Goal: Task Accomplishment & Management: Manage account settings

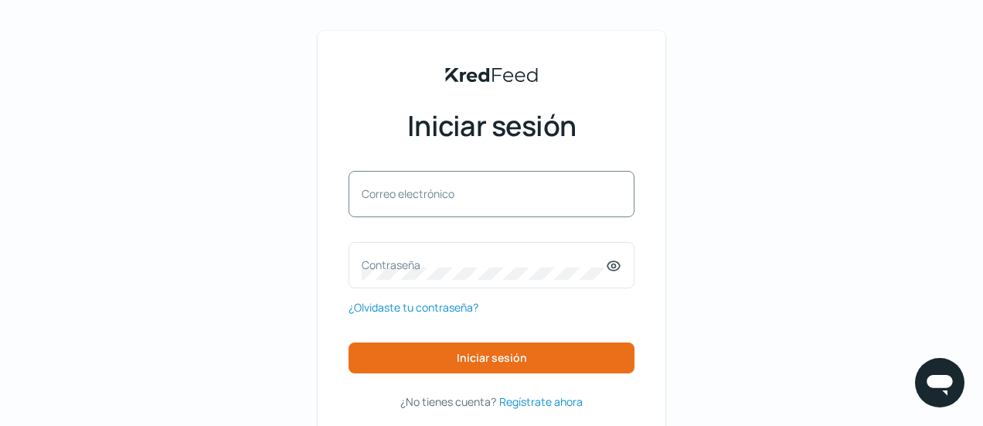
click at [472, 191] on label "Correo electrónico" at bounding box center [484, 193] width 244 height 15
click at [472, 195] on input "Correo electrónico" at bounding box center [492, 202] width 260 height 14
click at [419, 209] on input "Correo electrónico" at bounding box center [492, 202] width 260 height 14
click at [407, 209] on input "Correo electrónico" at bounding box center [492, 202] width 260 height 14
type input "t"
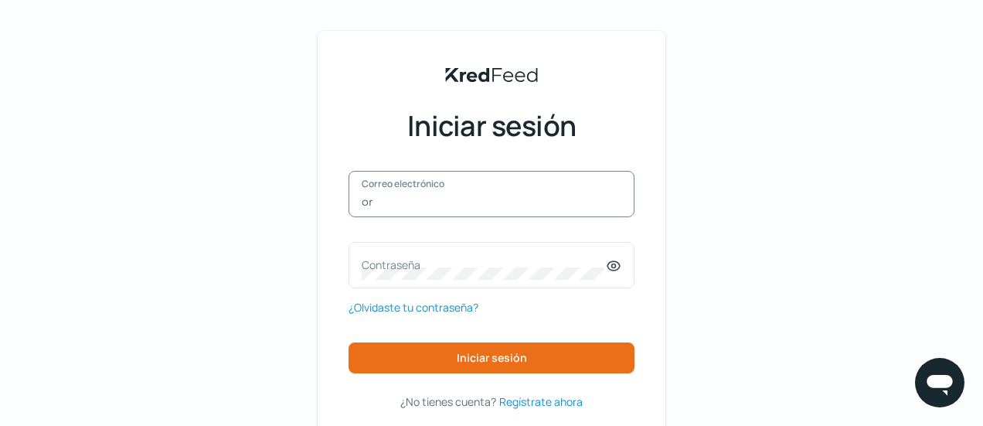
type input "[EMAIL_ADDRESS][DOMAIN_NAME]"
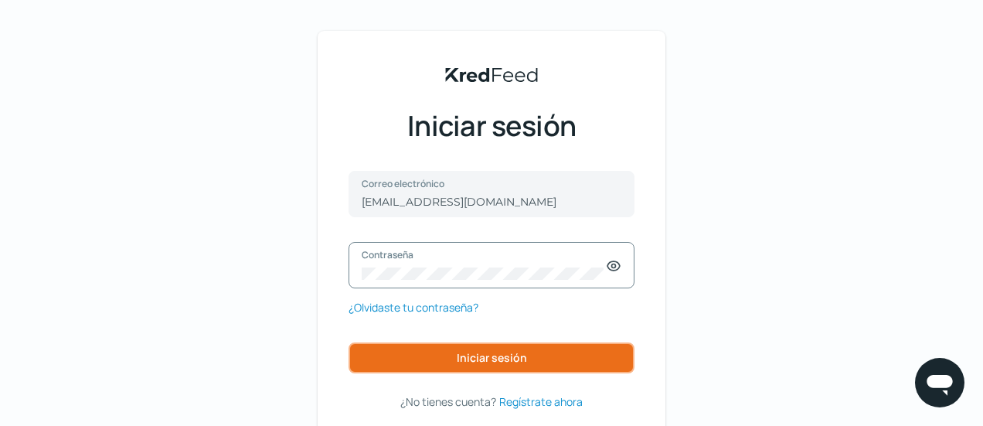
click at [490, 361] on font "Iniciar sesión" at bounding box center [492, 357] width 70 height 15
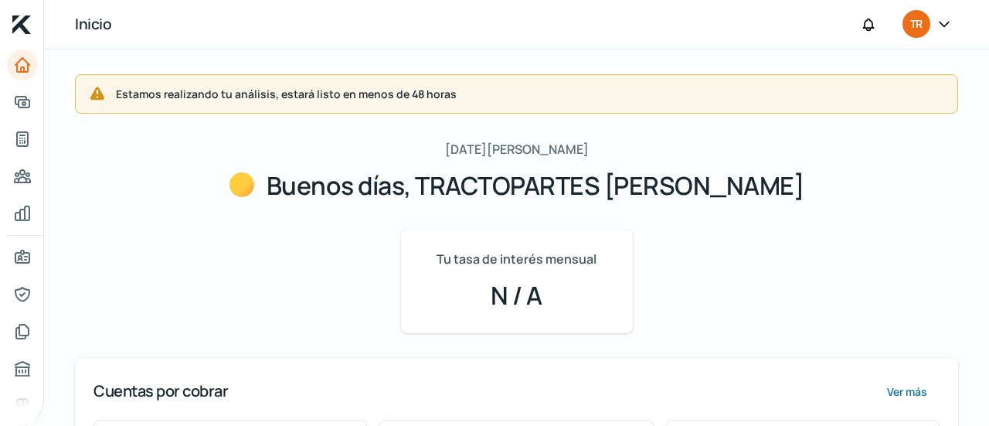
click at [946, 18] on icon at bounding box center [944, 23] width 15 height 15
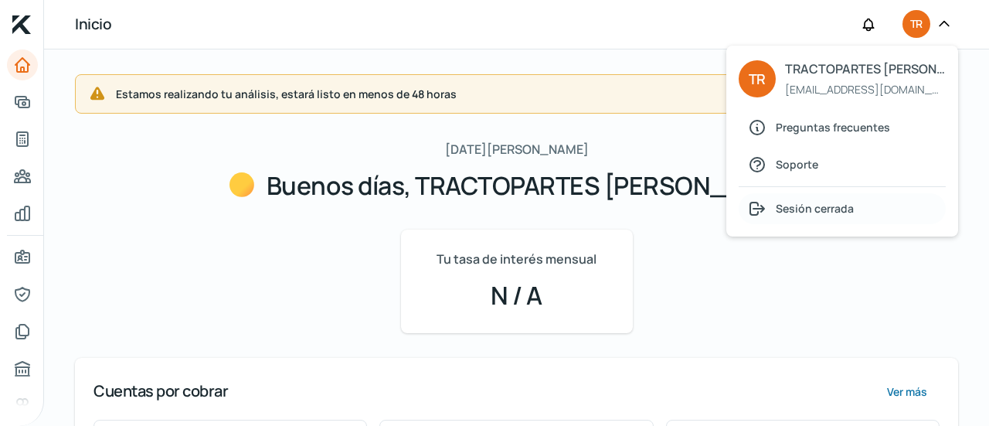
click at [816, 208] on font "Sesión cerrada" at bounding box center [815, 208] width 78 height 15
